Goal: Transaction & Acquisition: Purchase product/service

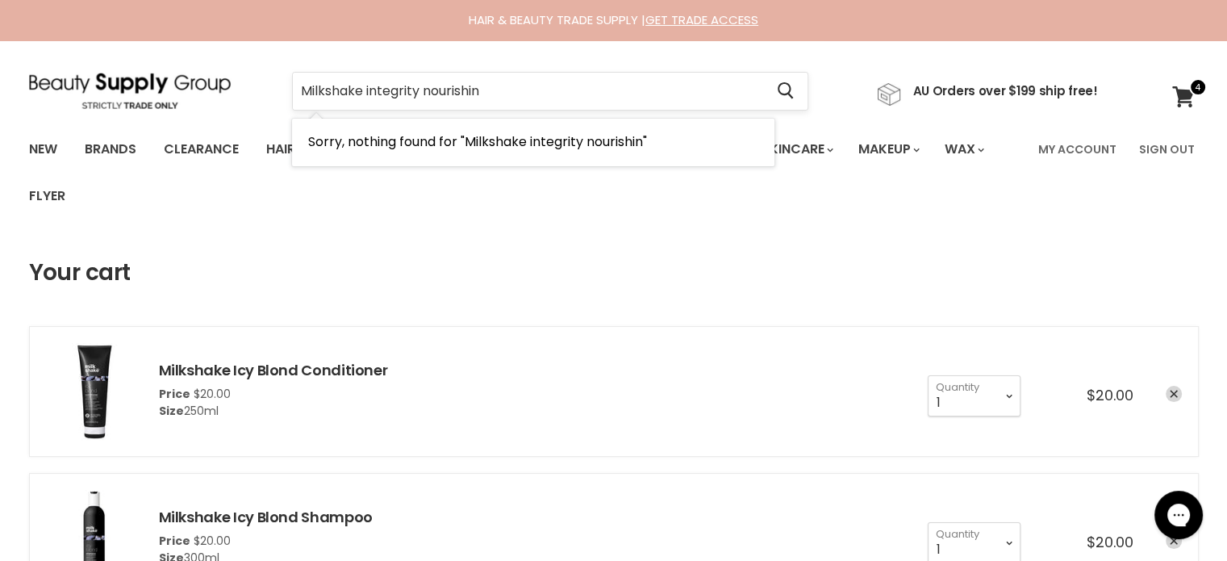
type input "Milkshake integrity nourishing"
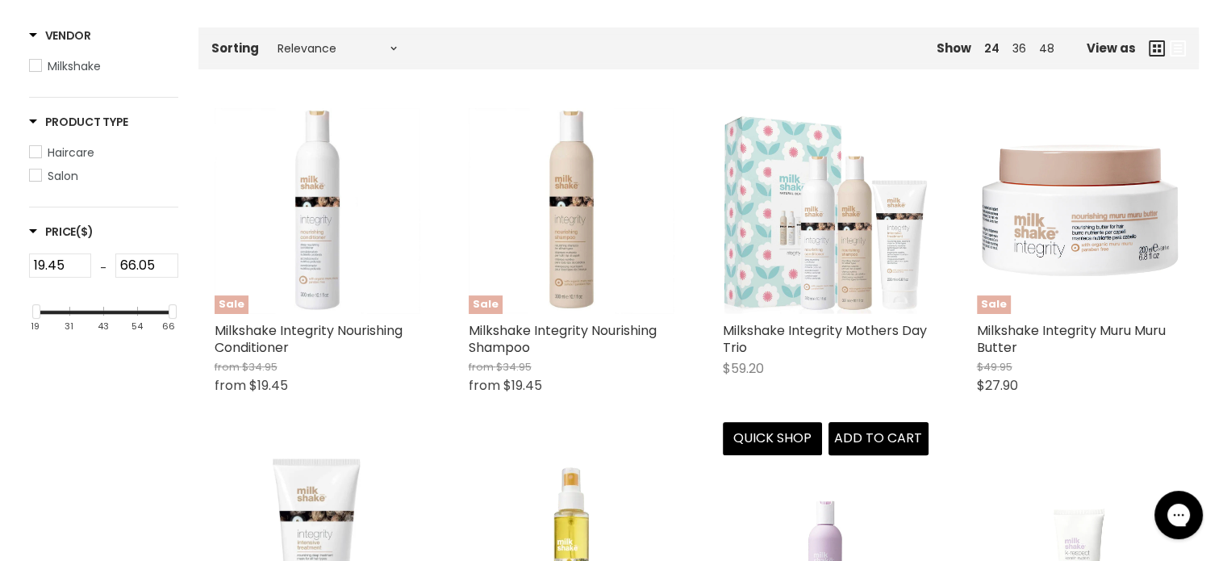
scroll to position [403, 0]
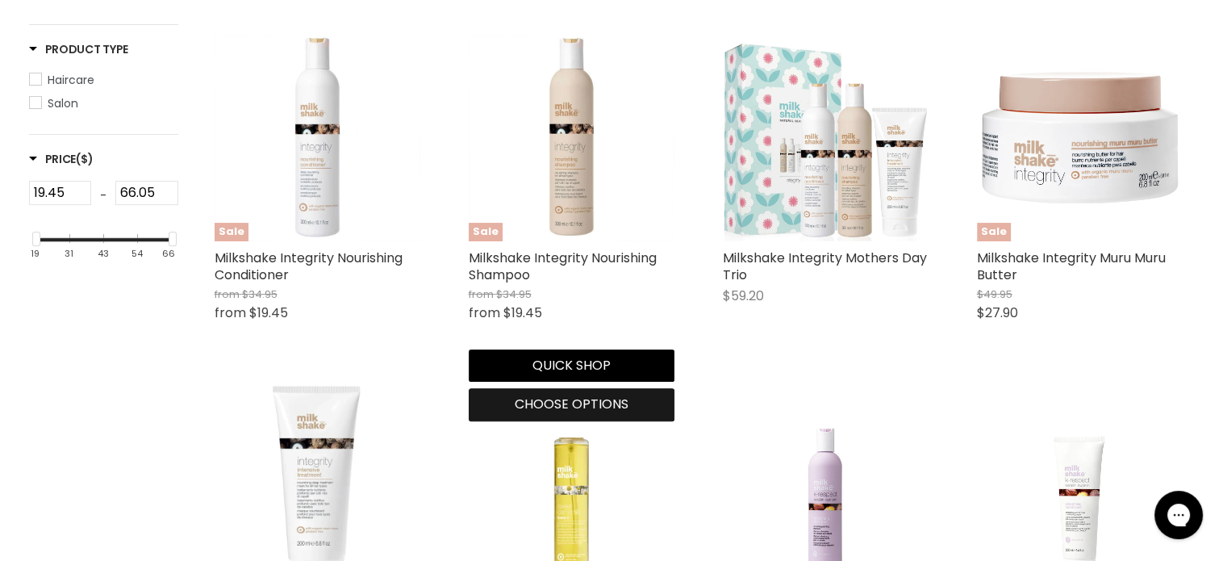
click at [562, 405] on span "Choose options" at bounding box center [572, 403] width 114 height 19
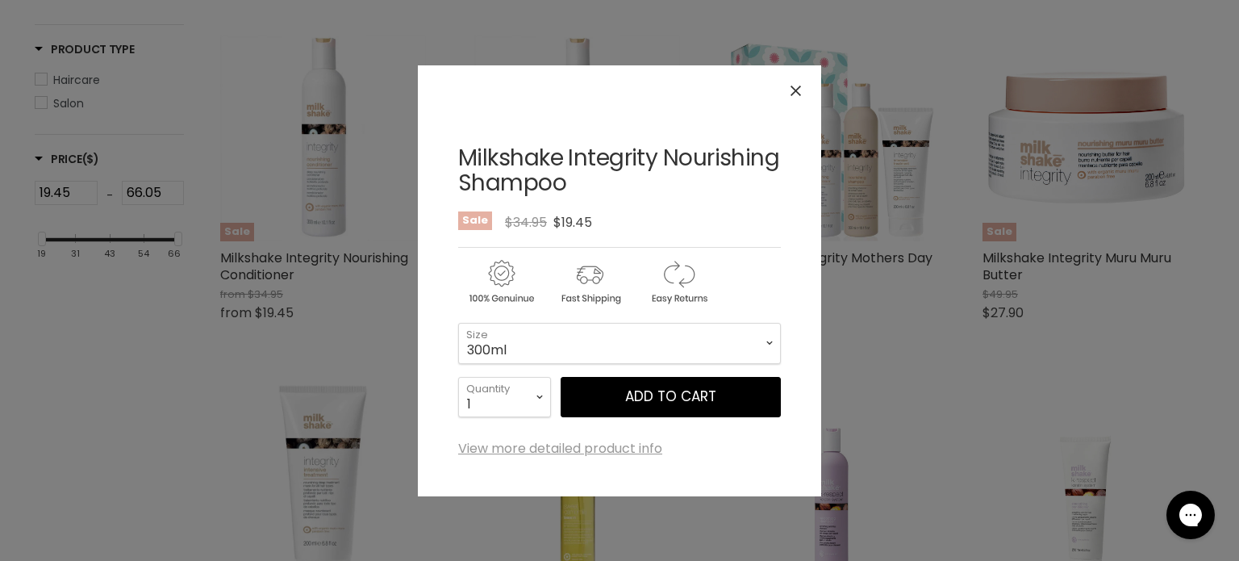
click at [798, 87] on icon "Close" at bounding box center [795, 90] width 10 height 10
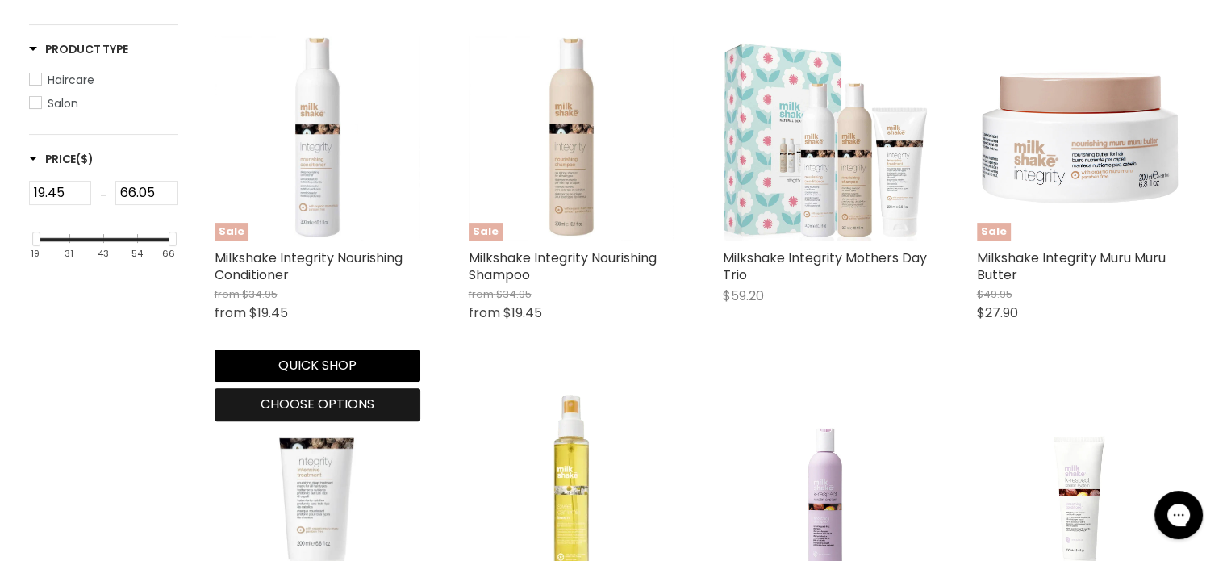
click at [274, 411] on span "Choose options" at bounding box center [318, 403] width 114 height 19
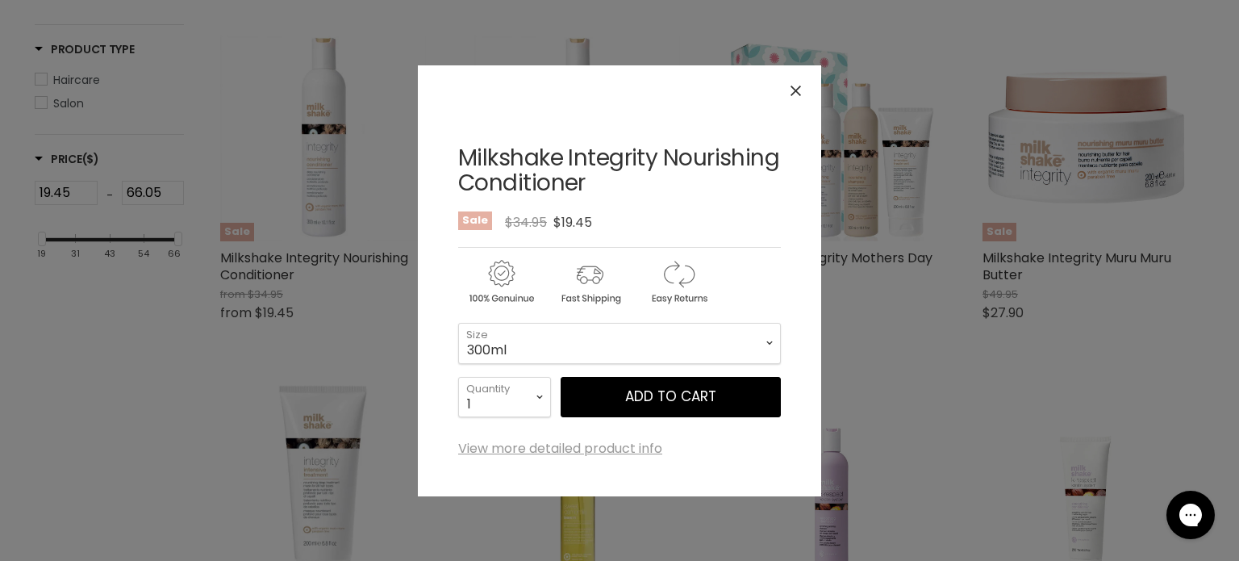
click at [801, 90] on button "Close" at bounding box center [795, 90] width 35 height 35
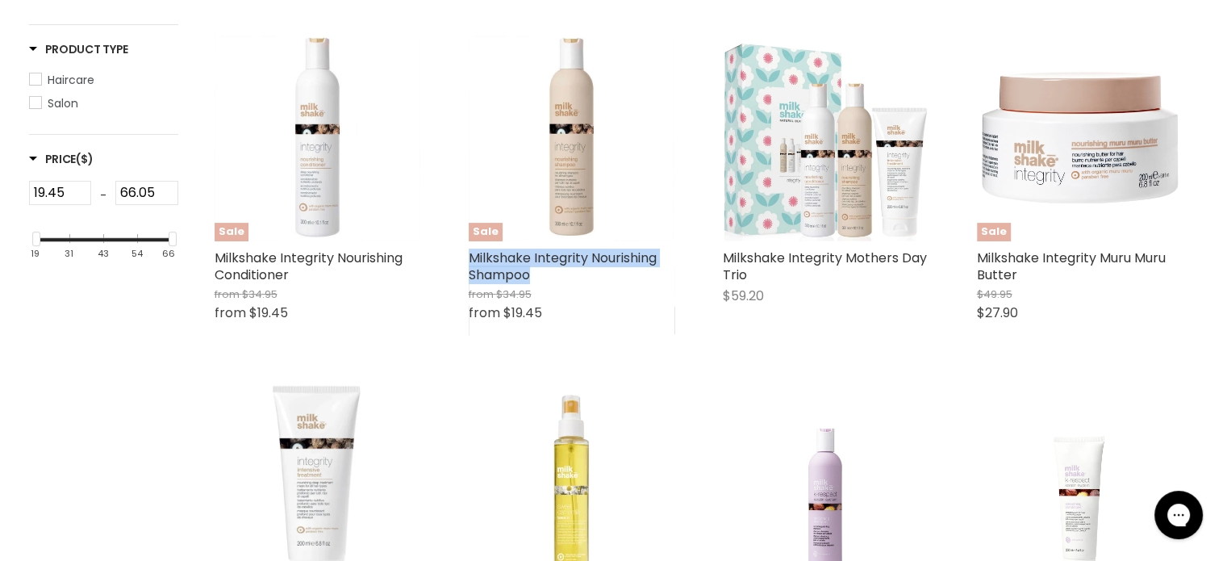
drag, startPoint x: 460, startPoint y: 249, endPoint x: 543, endPoint y: 278, distance: 88.0
click at [543, 278] on div "Sale Milkshake Integrity Nourishing Shampoo from $34.95 from $19.45 Milkshake Q…" at bounding box center [571, 185] width 238 height 333
copy link "Milkshake Integrity Nourishing Shampoo"
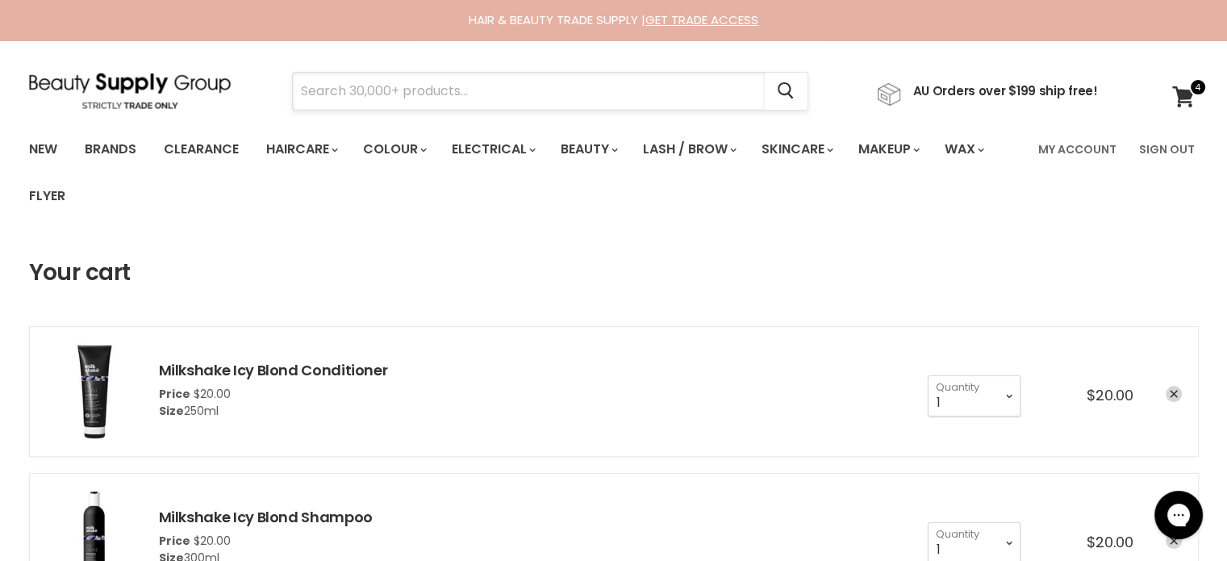
paste input "MUVO Ultra Rose"
type input "MUVO Ultra Rose"
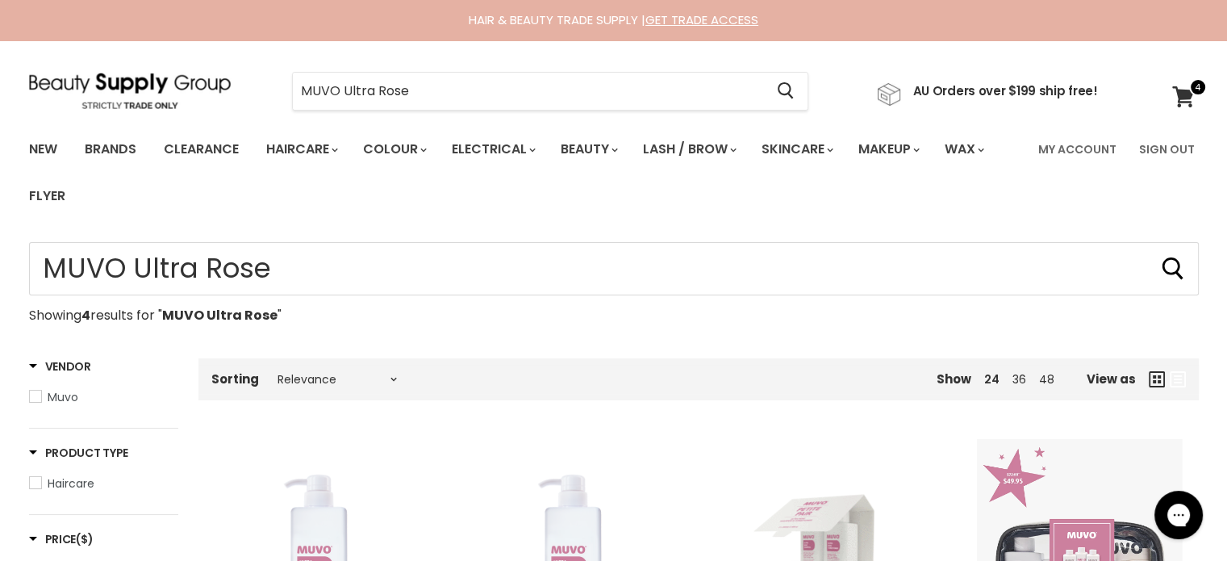
type input "MUVO Ultra Rose"
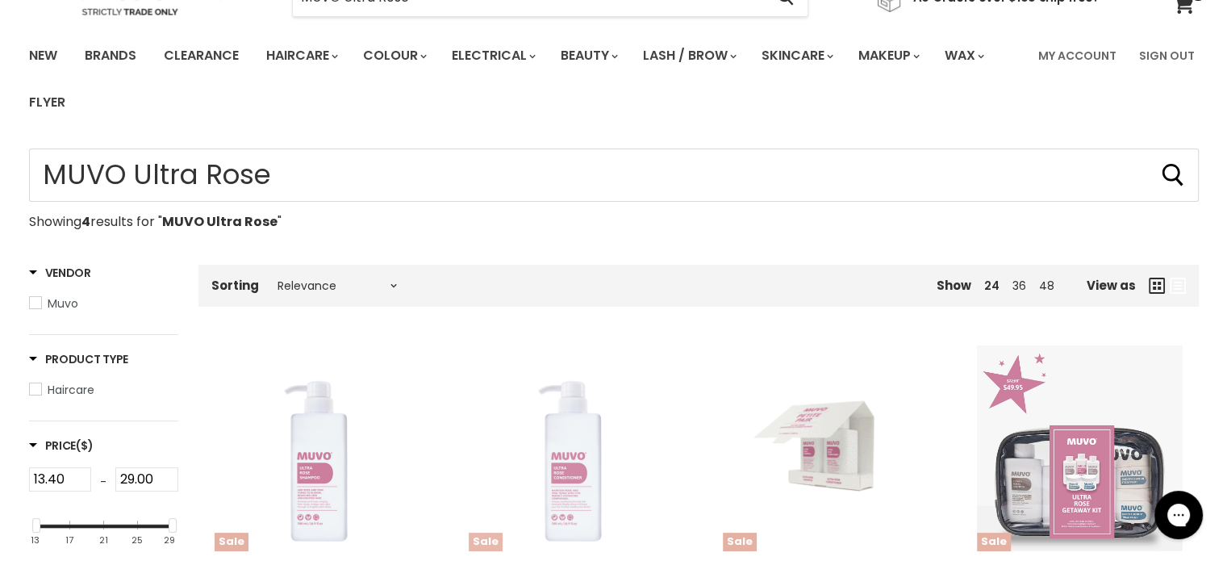
scroll to position [323, 0]
